Goal: Transaction & Acquisition: Purchase product/service

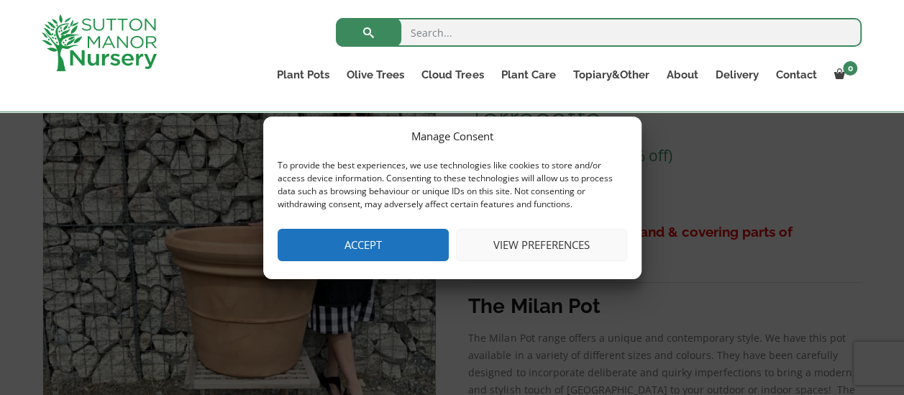
click at [395, 248] on button "Accept" at bounding box center [363, 245] width 171 height 32
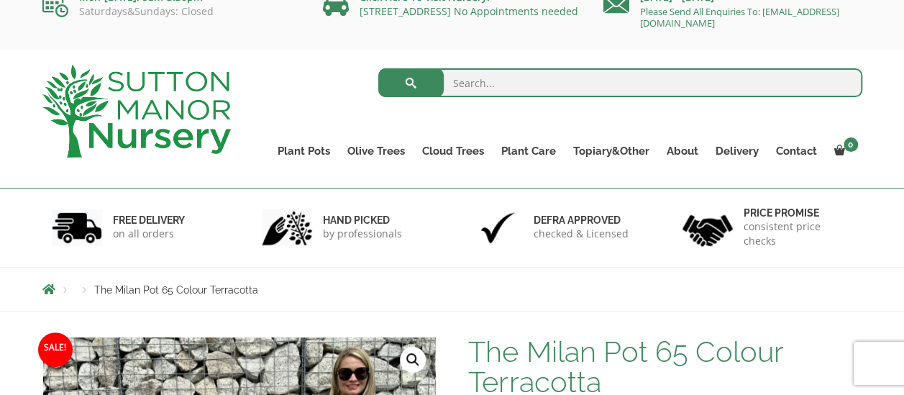
scroll to position [21, 0]
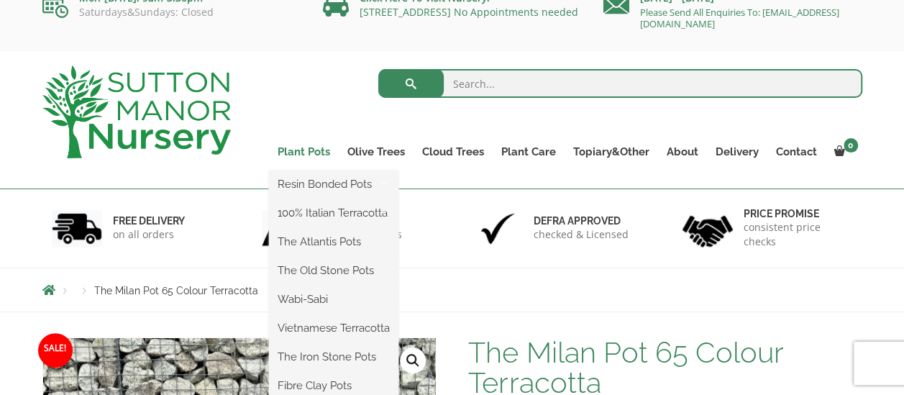
click at [311, 155] on link "Plant Pots" at bounding box center [304, 152] width 70 height 20
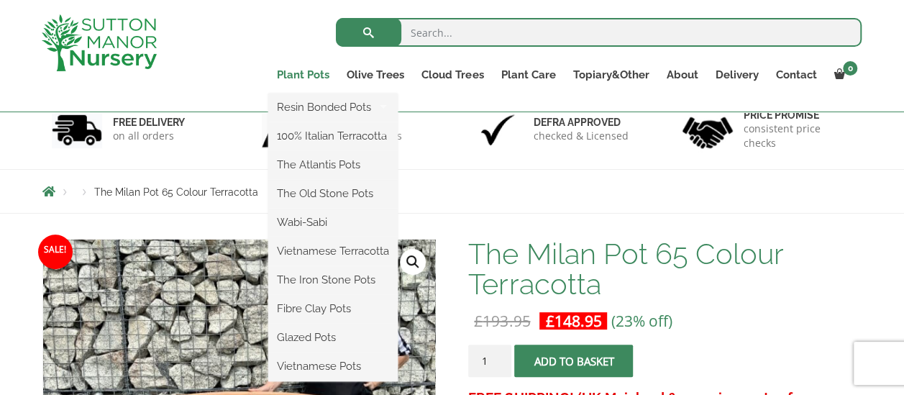
scroll to position [98, 0]
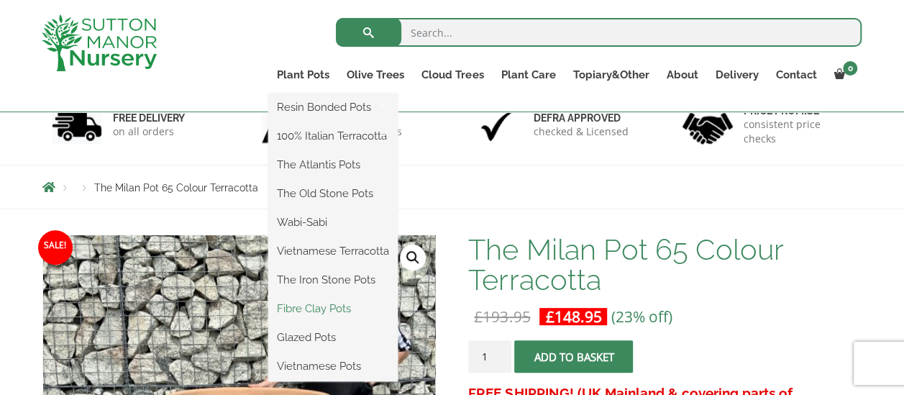
click at [322, 311] on link "Fibre Clay Pots" at bounding box center [332, 309] width 129 height 22
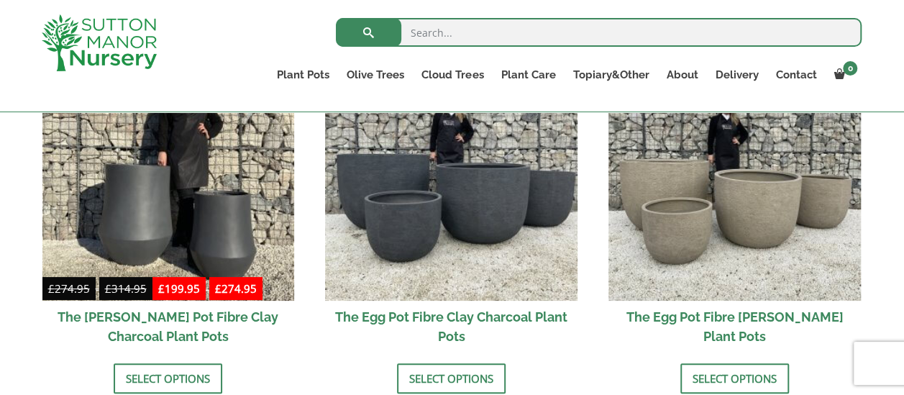
scroll to position [551, 0]
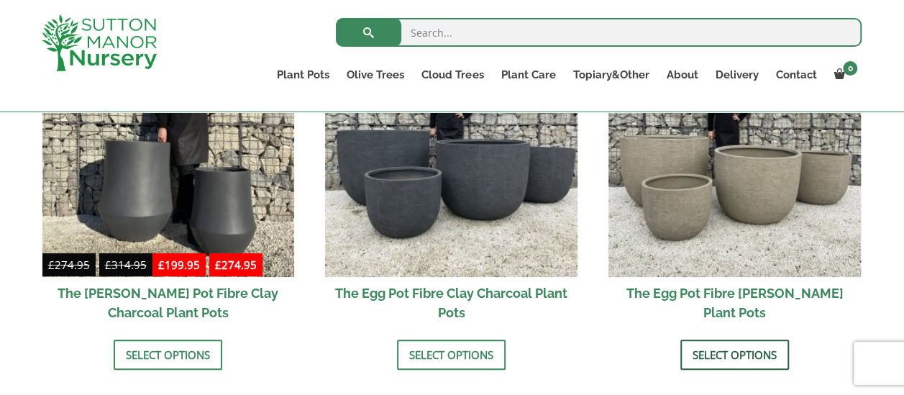
click at [746, 348] on link "Select options" at bounding box center [734, 354] width 109 height 30
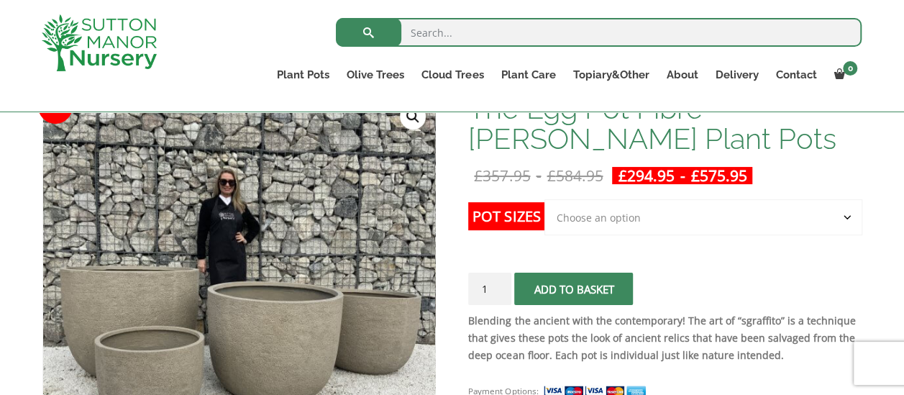
scroll to position [239, 0]
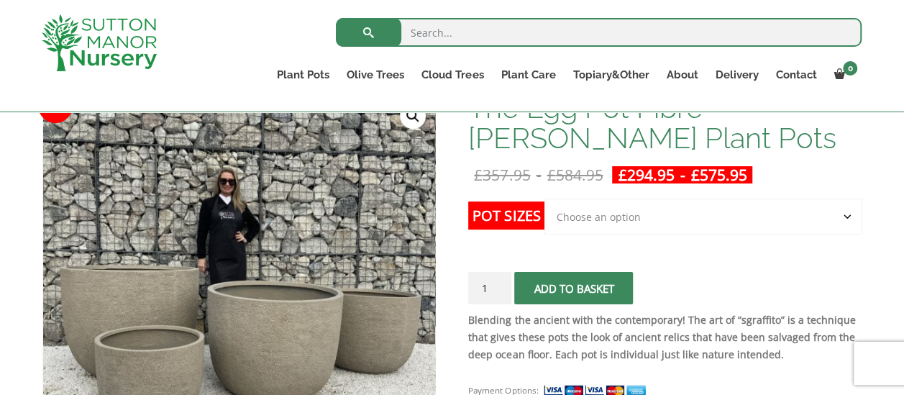
click at [670, 198] on select "Choose an option Click here to buy the 5th To Largest Pot In The Picture Click …" at bounding box center [702, 216] width 317 height 36
click at [565, 344] on p "Blending the ancient with the contemporary! The art of “sgraffito” is a techniq…" at bounding box center [664, 337] width 393 height 52
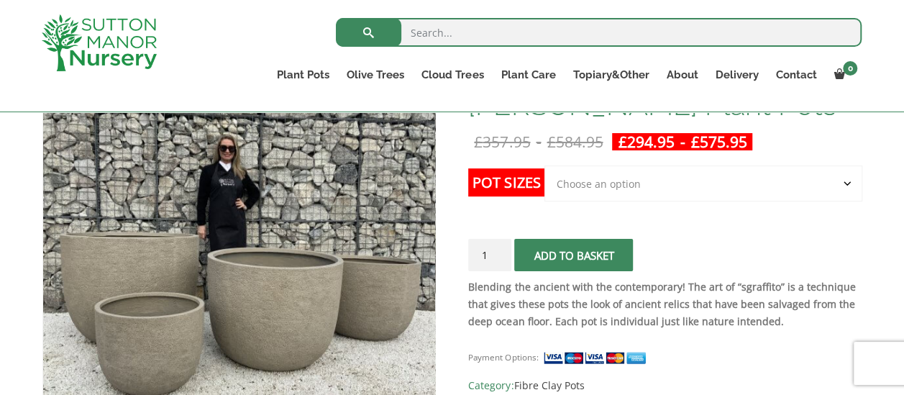
scroll to position [202, 0]
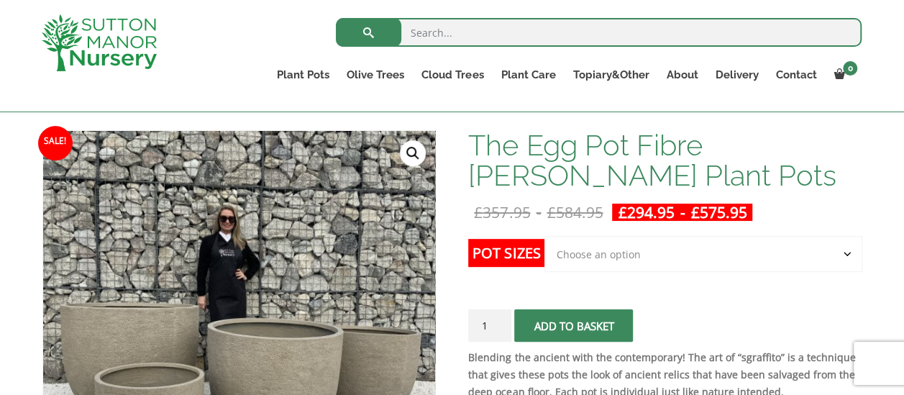
click at [627, 244] on select "Choose an option Click here to buy the 5th To Largest Pot In The Picture Click …" at bounding box center [702, 254] width 317 height 36
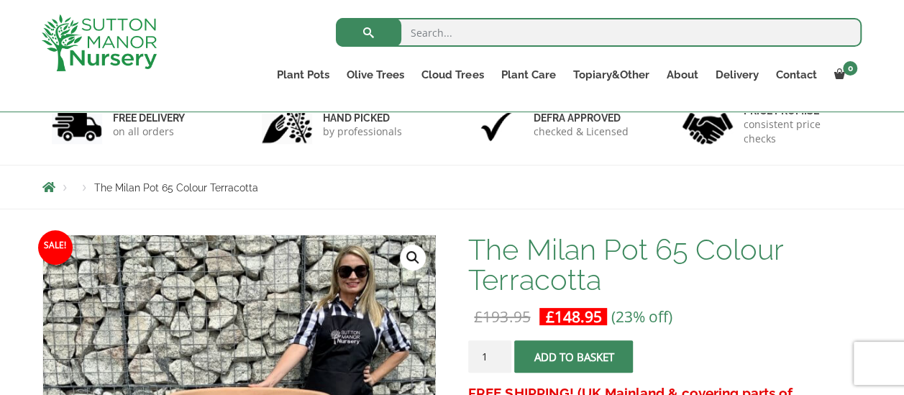
scroll to position [98, 0]
